Goal: Check status: Check status

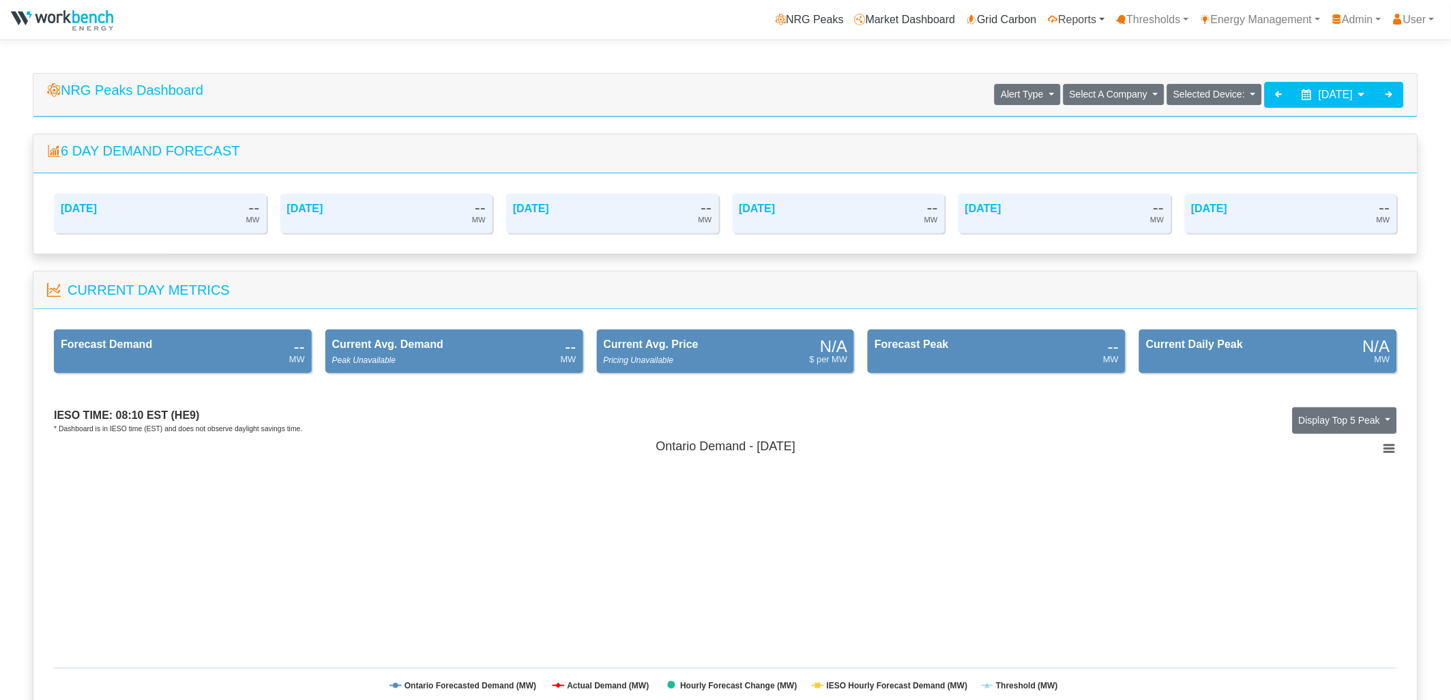
click at [1059, 20] on link "Reports" at bounding box center [1076, 19] width 68 height 27
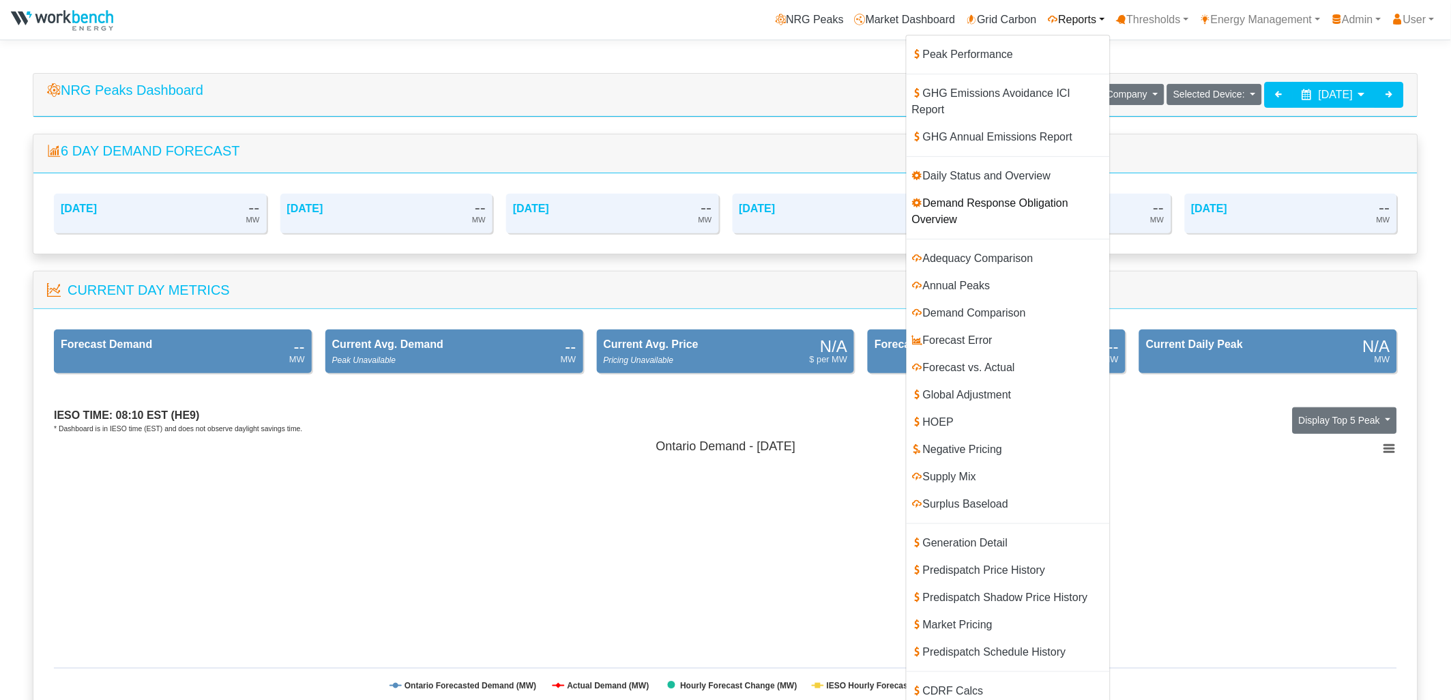
click at [988, 190] on link "Demand Response Obligation Overview" at bounding box center [1008, 212] width 203 height 44
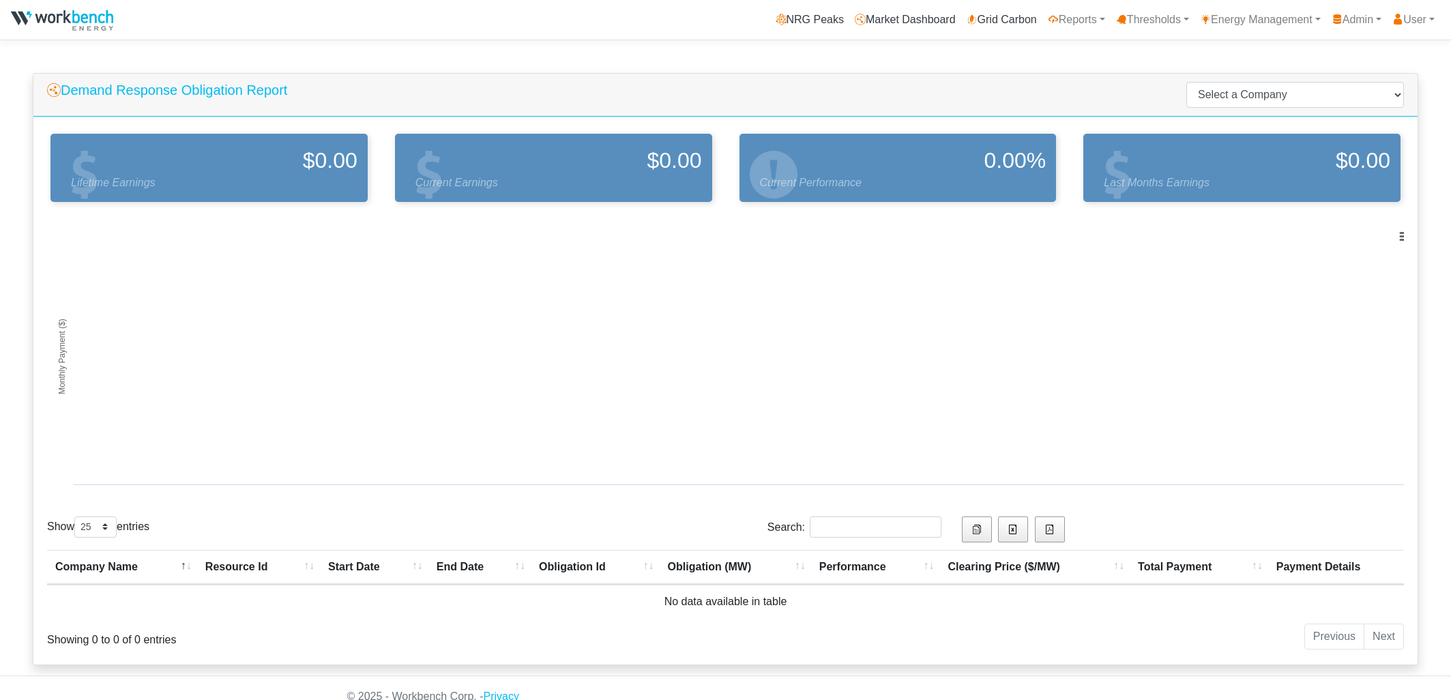
select select "25"
click at [1295, 97] on select "Select a Company Alectra Microgrid Services LP Arauco Ltd Arcelor Mittal Cascad…" at bounding box center [1295, 95] width 218 height 26
drag, startPoint x: 1295, startPoint y: 89, endPoint x: 1222, endPoint y: 88, distance: 72.3
click at [1295, 89] on select "Select a Company Alectra Microgrid Services LP Arauco Ltd Arcelor Mittal Cascad…" at bounding box center [1295, 95] width 218 height 26
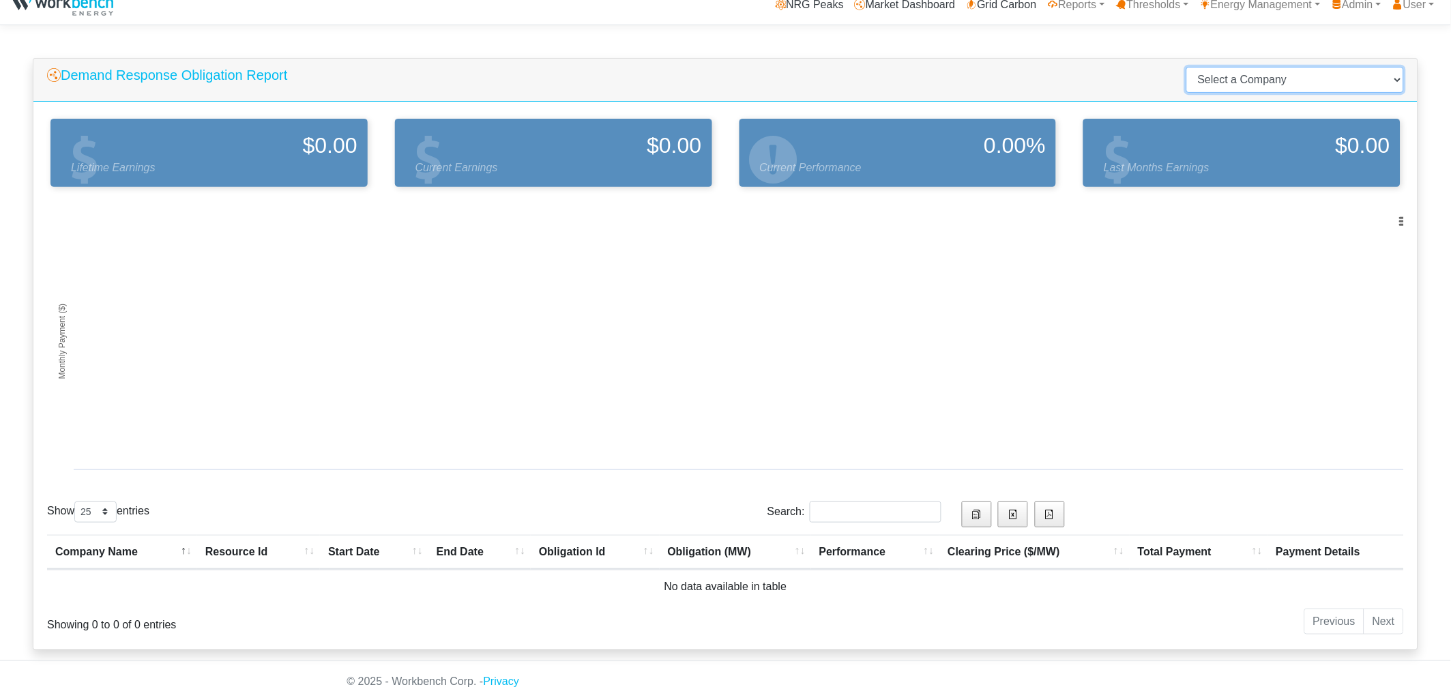
scroll to position [17, 0]
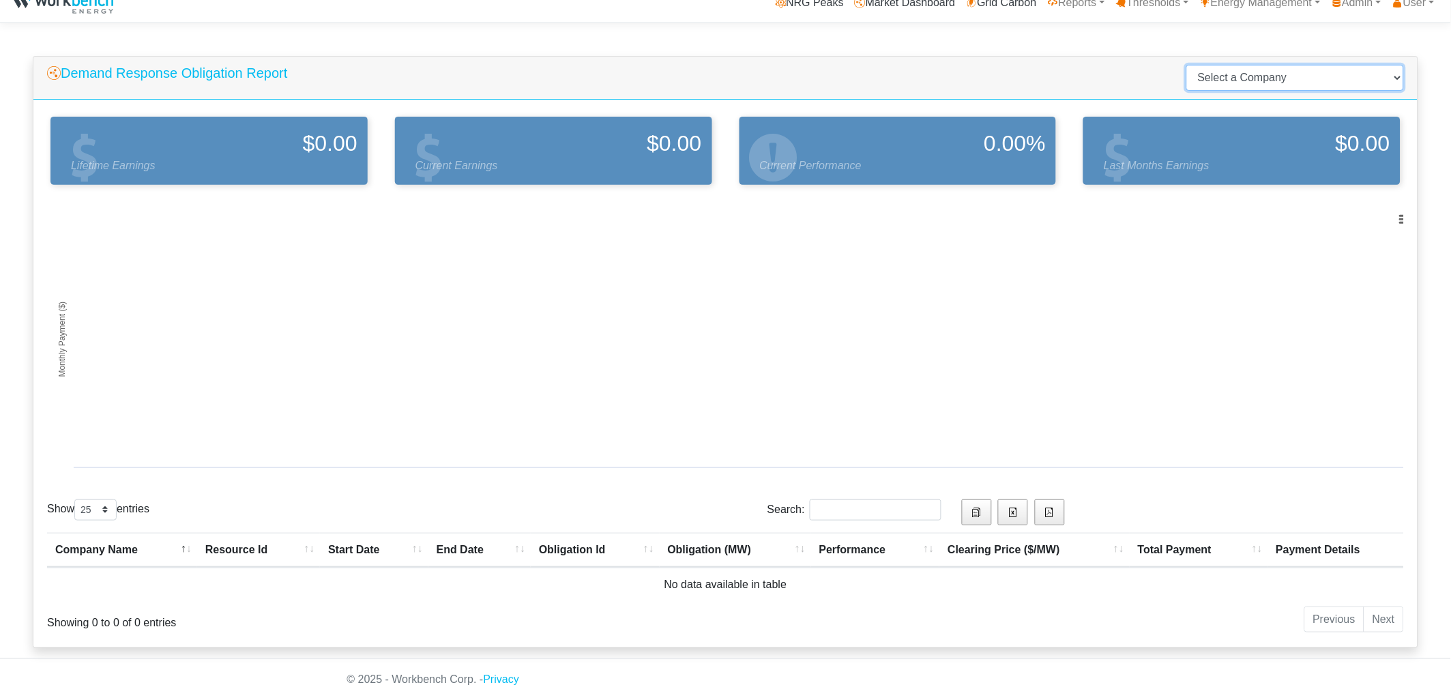
click at [1272, 78] on select "Select a Company Alectra Microgrid Services LP Arauco Ltd Arcelor Mittal Cascad…" at bounding box center [1295, 78] width 218 height 26
select select "22"
click at [1229, 65] on select "Select a Company Alectra Microgrid Services LP Arauco Ltd Arcelor Mittal Cascad…" at bounding box center [1295, 78] width 218 height 26
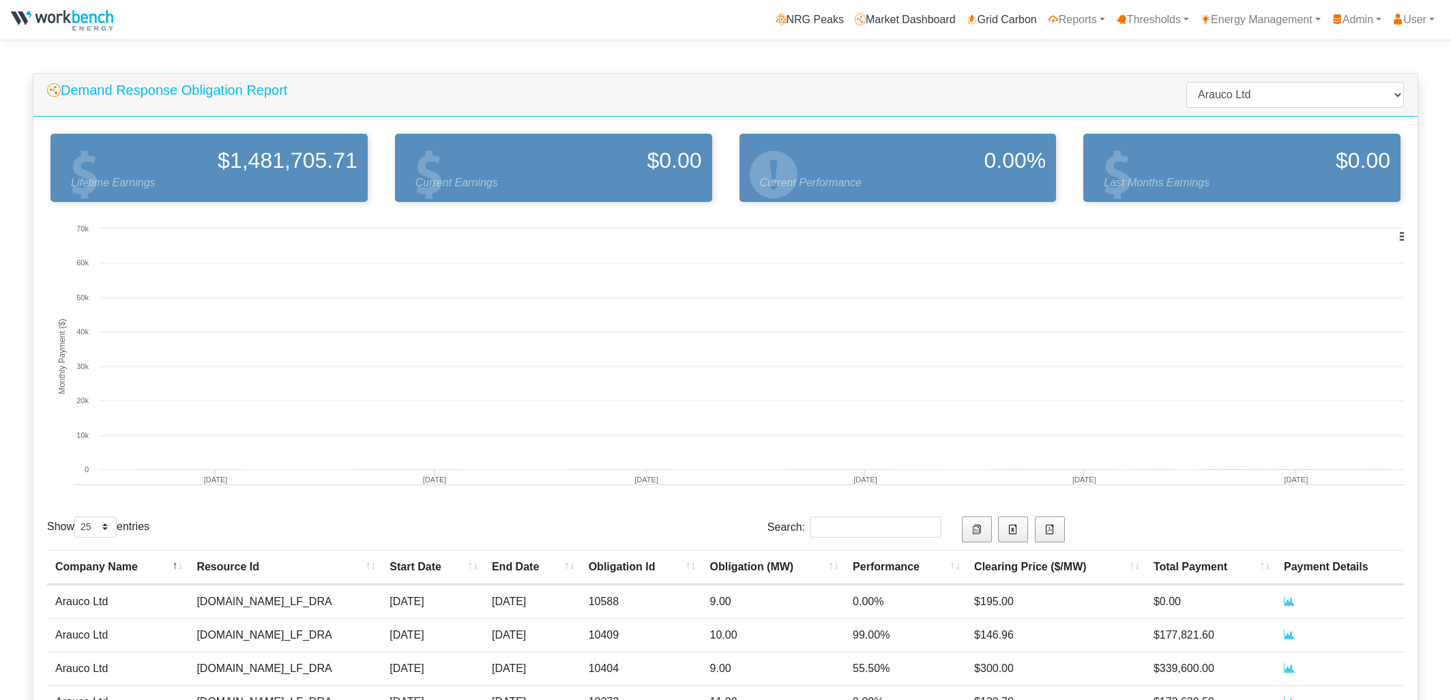
select select "25"
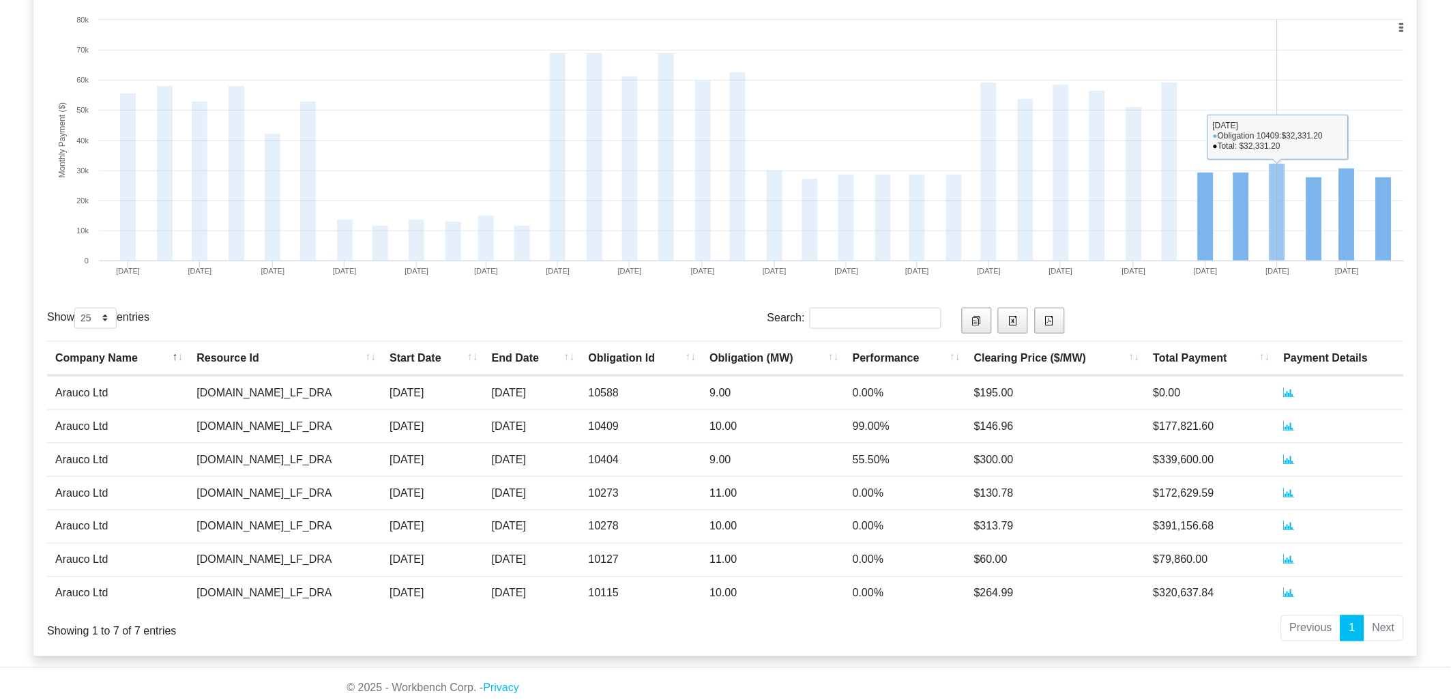
scroll to position [218, 0]
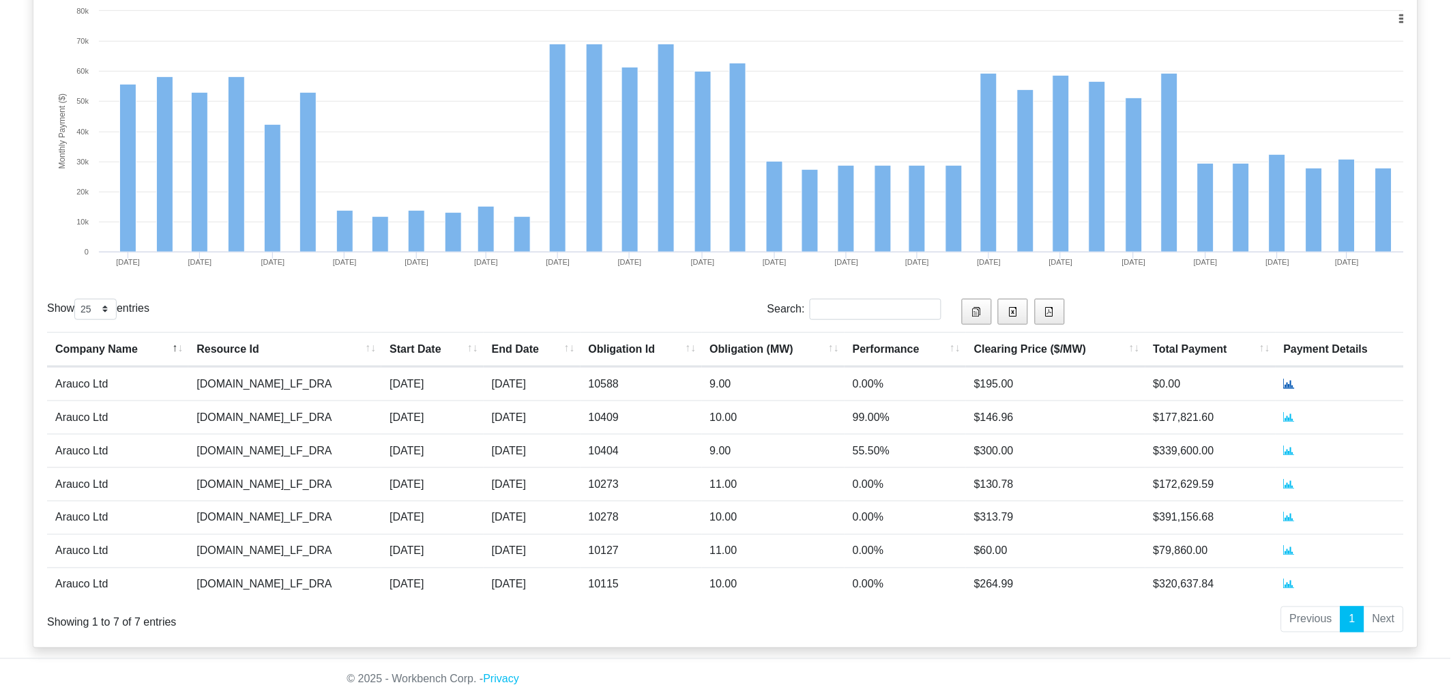
click at [1292, 384] on icon at bounding box center [1289, 383] width 11 height 11
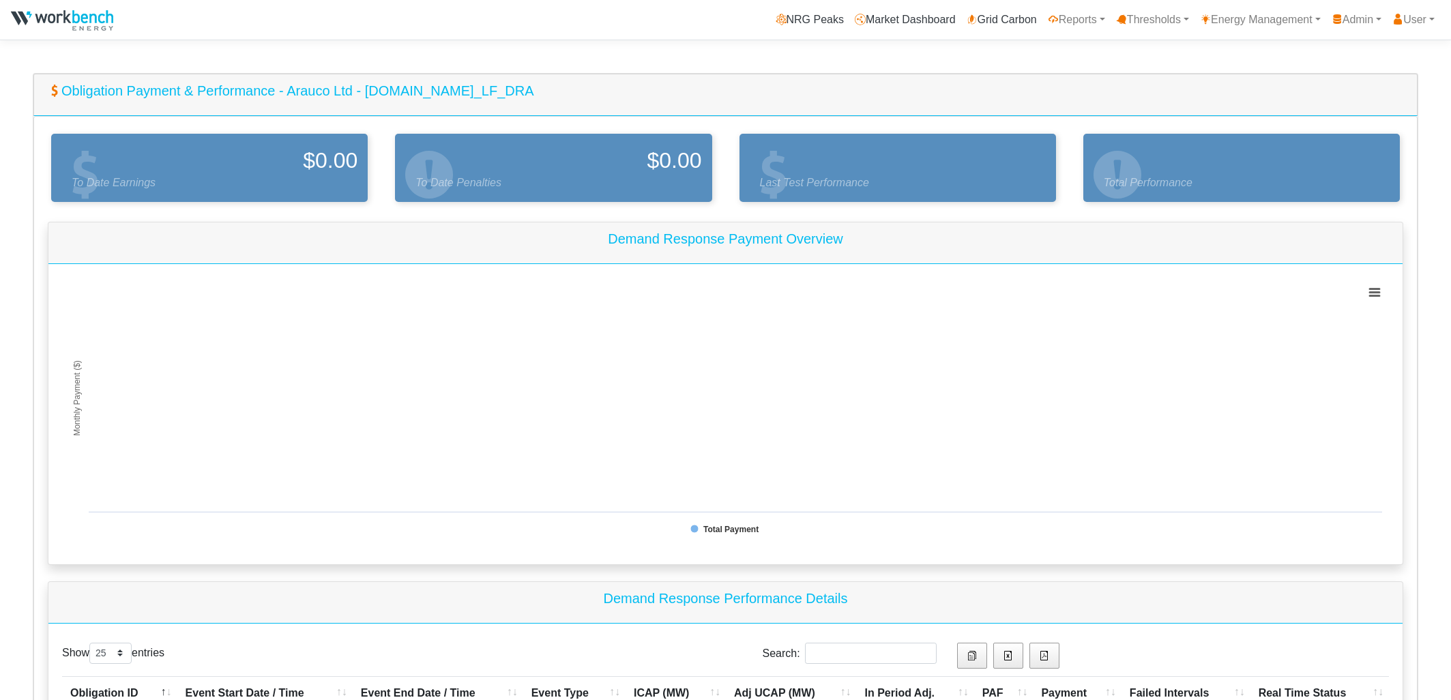
select select "25"
click at [1347, 16] on link "Admin" at bounding box center [1356, 19] width 61 height 27
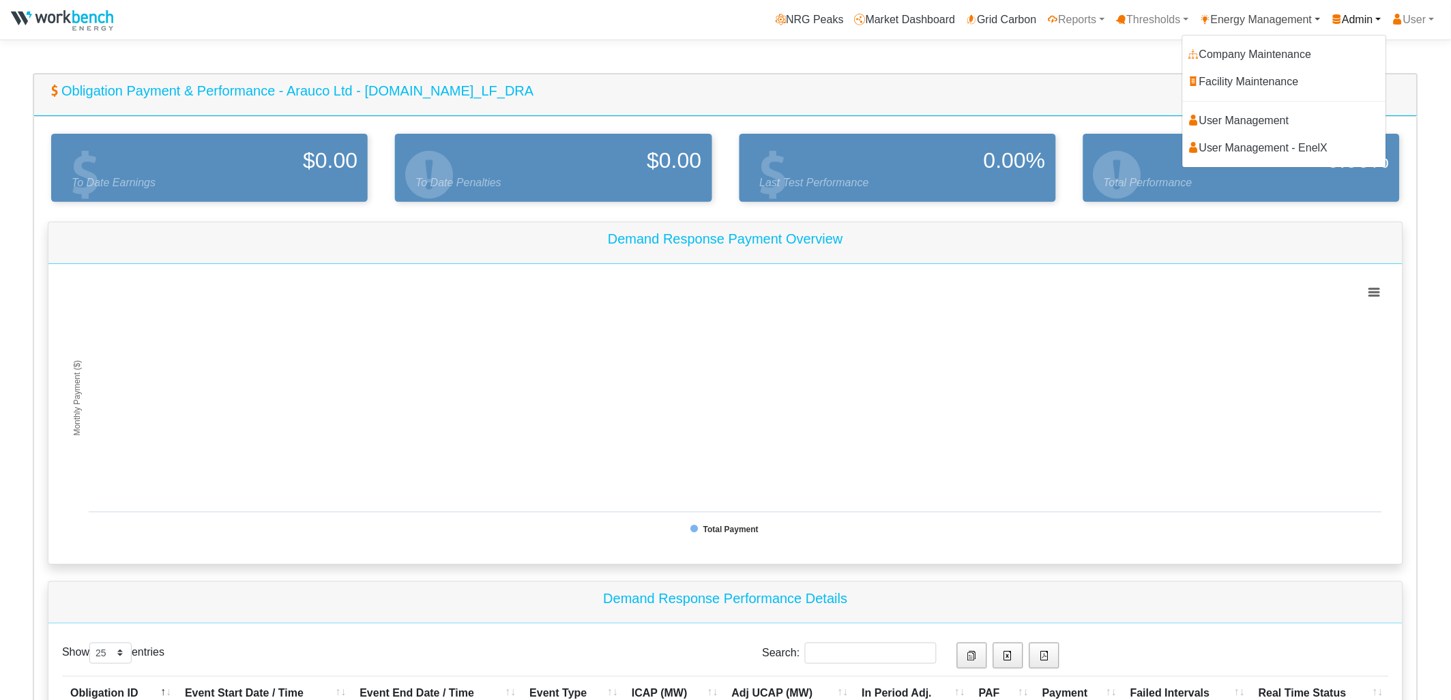
click at [1254, 13] on link "Energy Management" at bounding box center [1260, 19] width 132 height 27
